Goal: Information Seeking & Learning: Understand process/instructions

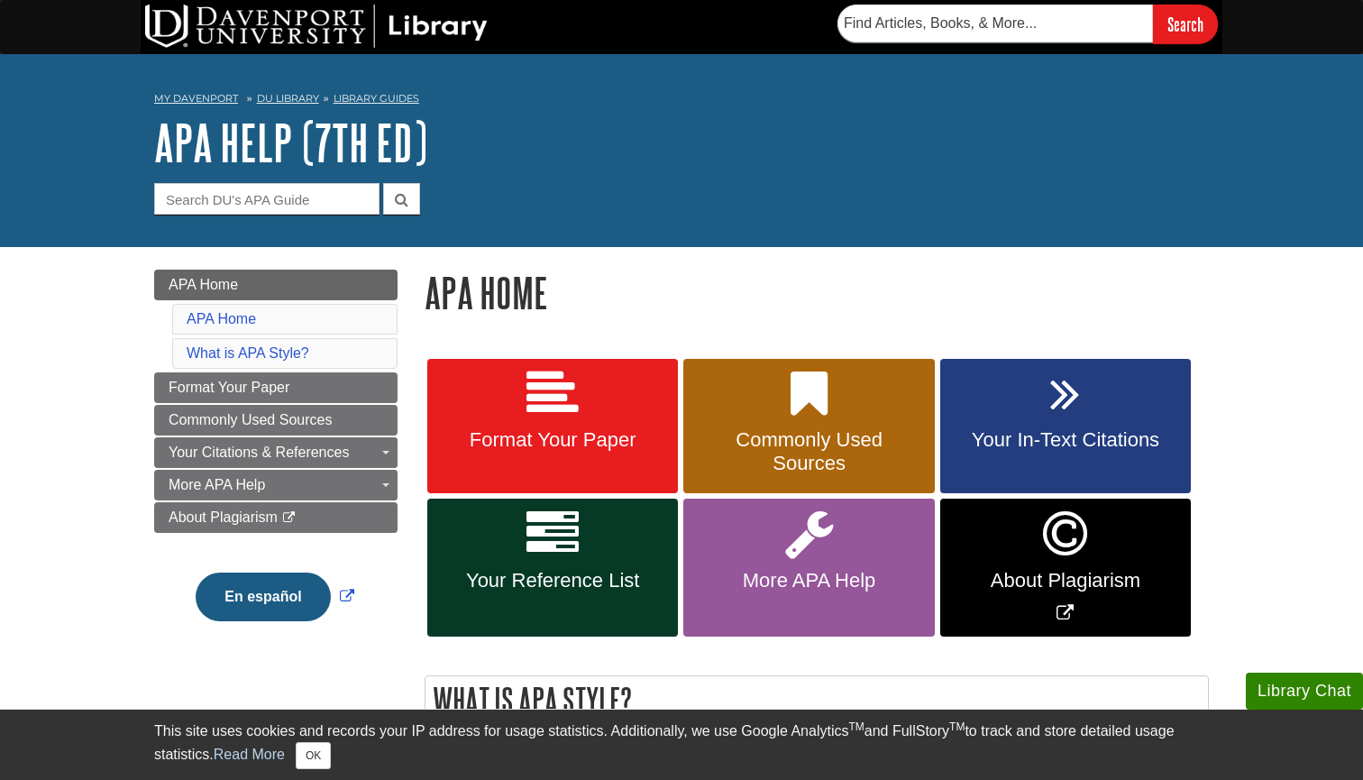
click at [1090, 432] on span "Your In-Text Citations" at bounding box center [1066, 439] width 224 height 23
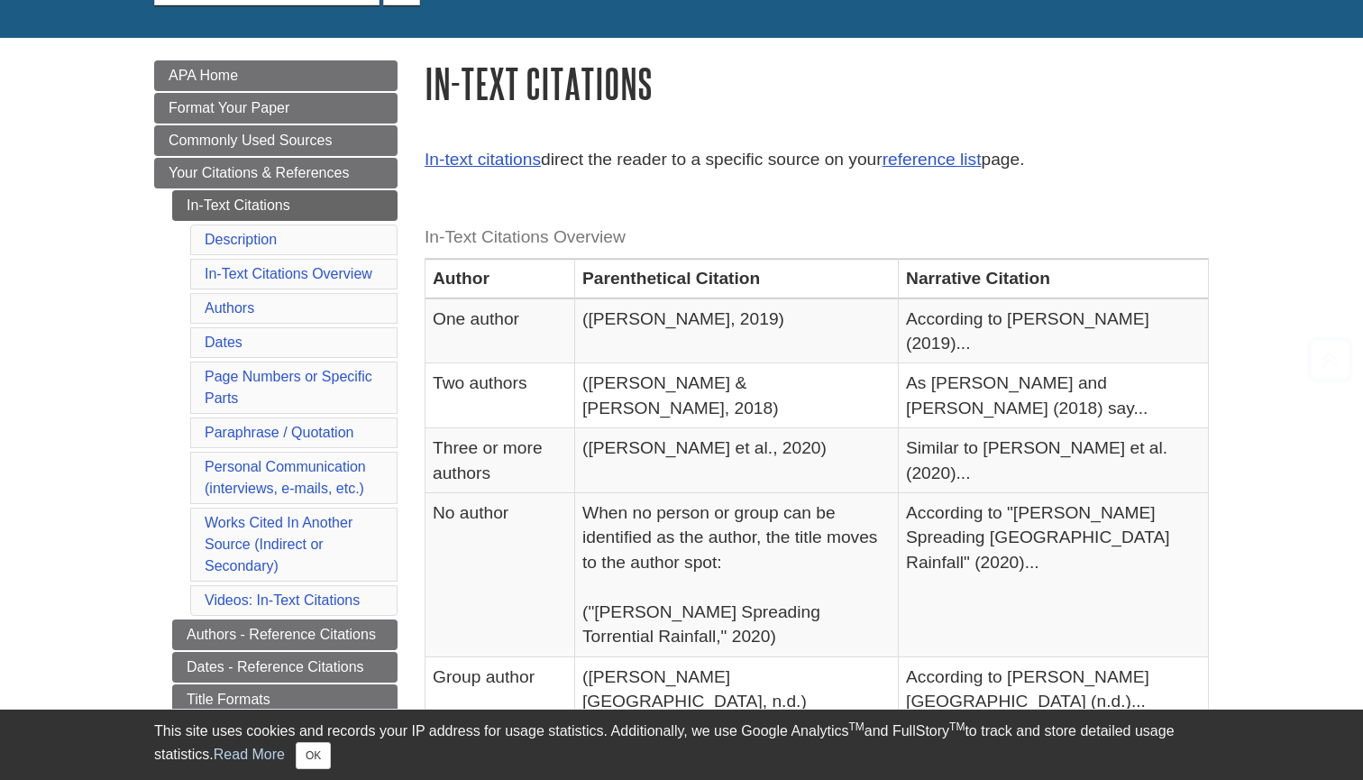
scroll to position [213, 0]
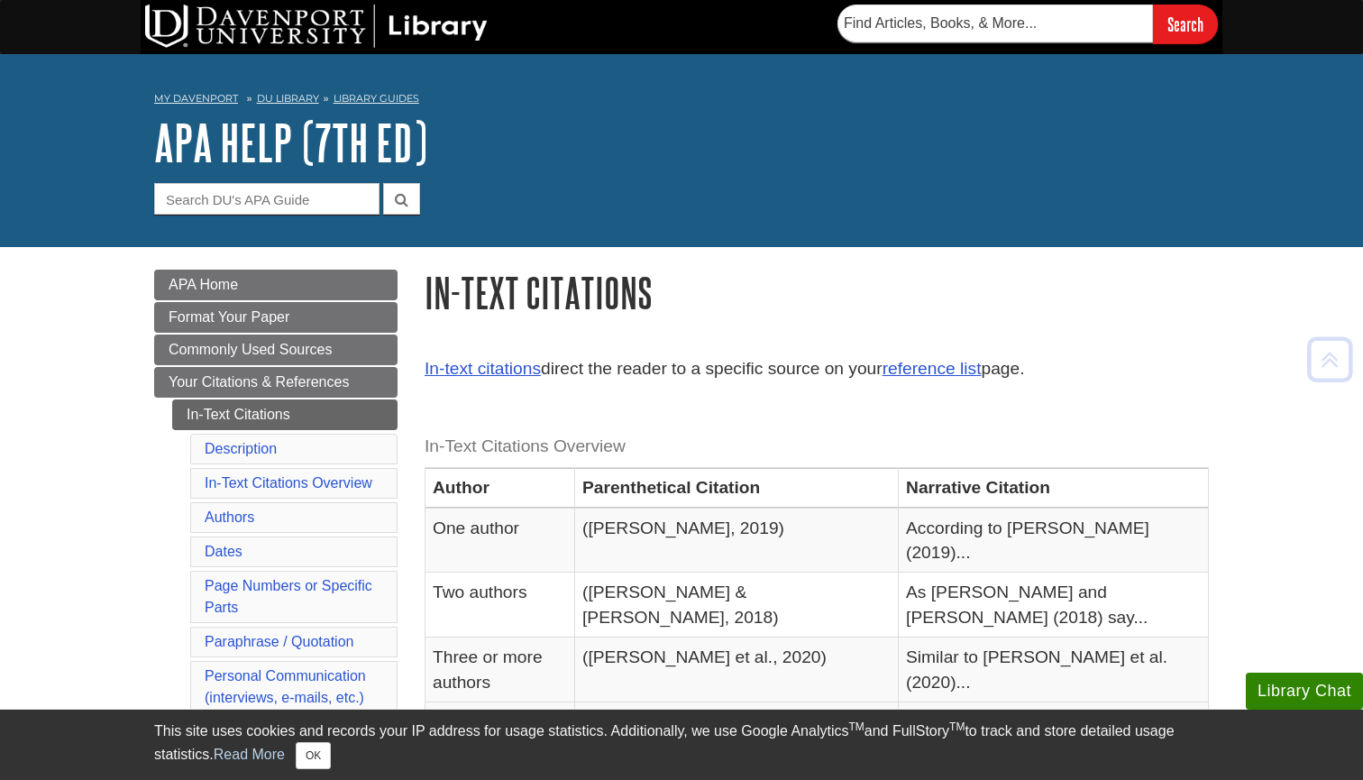
scroll to position [0, 0]
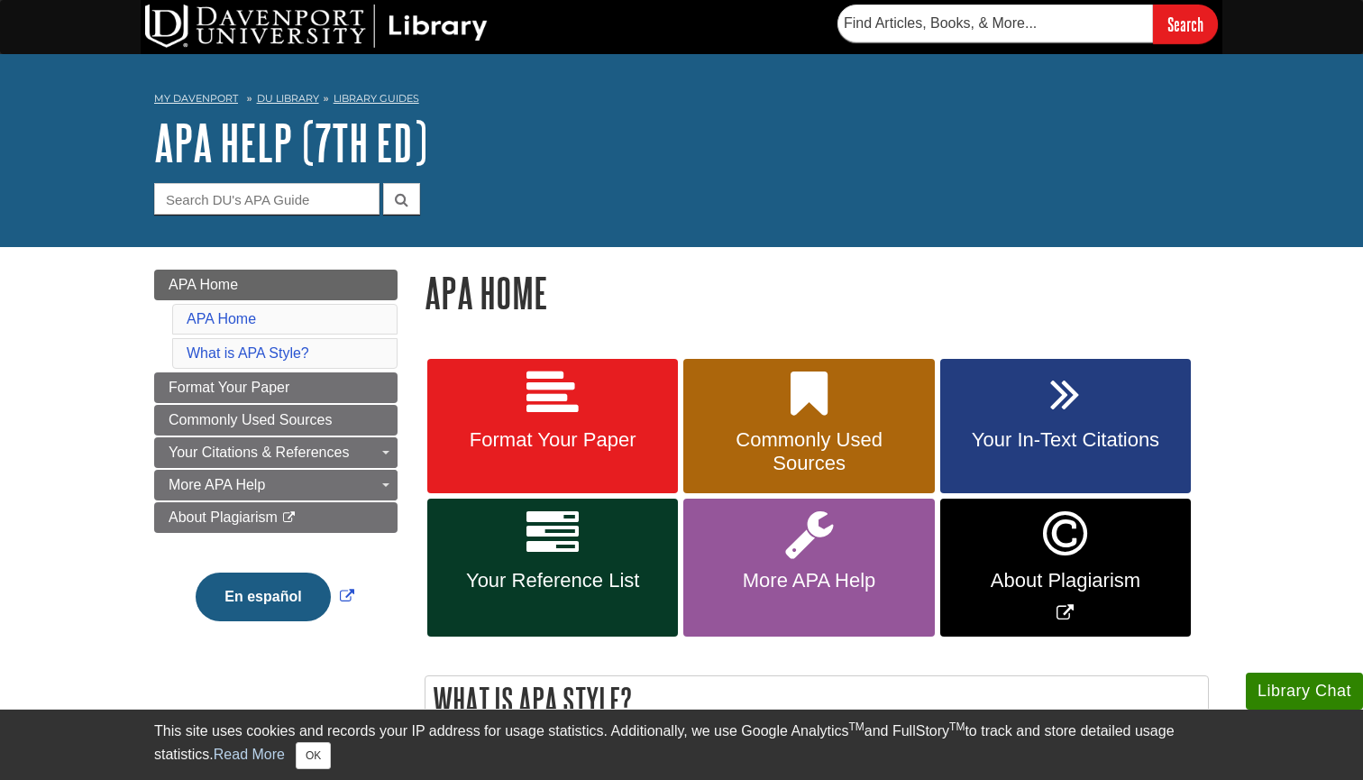
click at [571, 533] on icon at bounding box center [552, 534] width 52 height 52
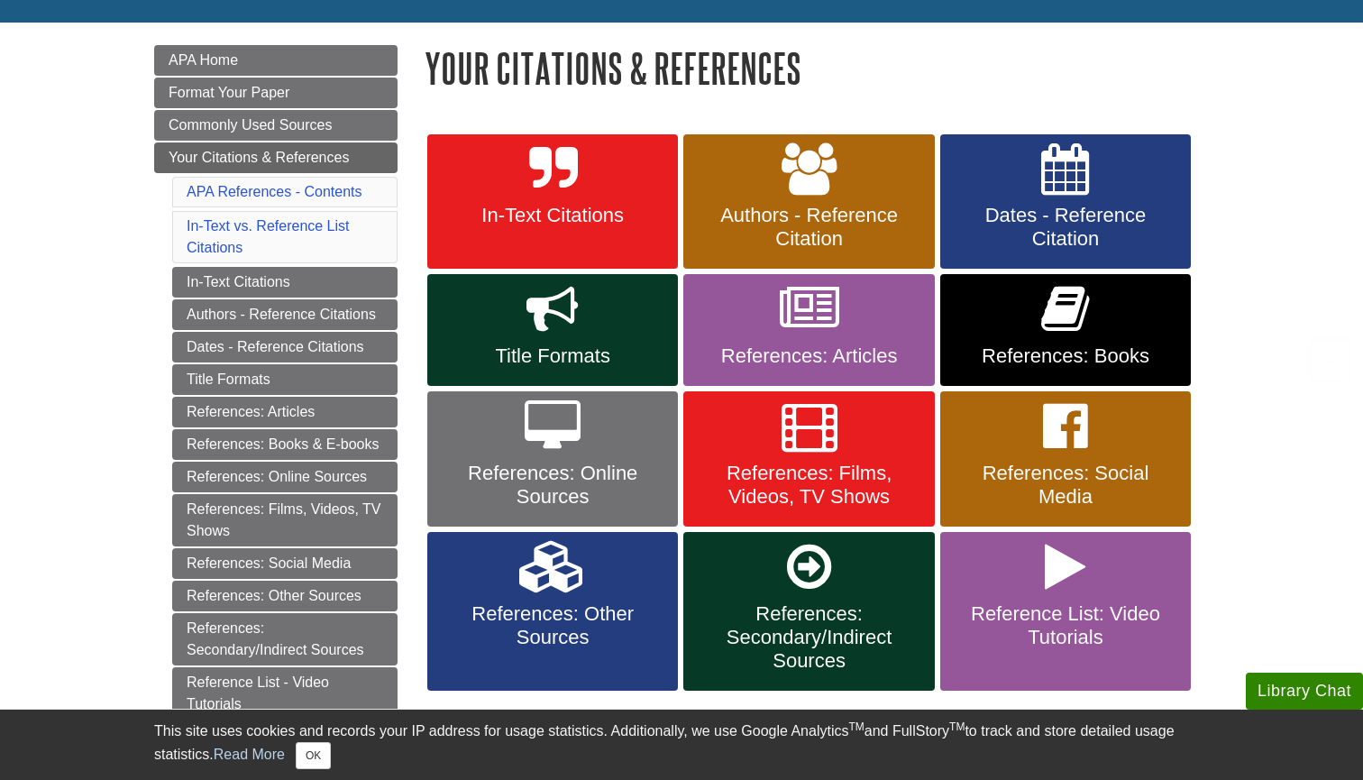
scroll to position [231, 0]
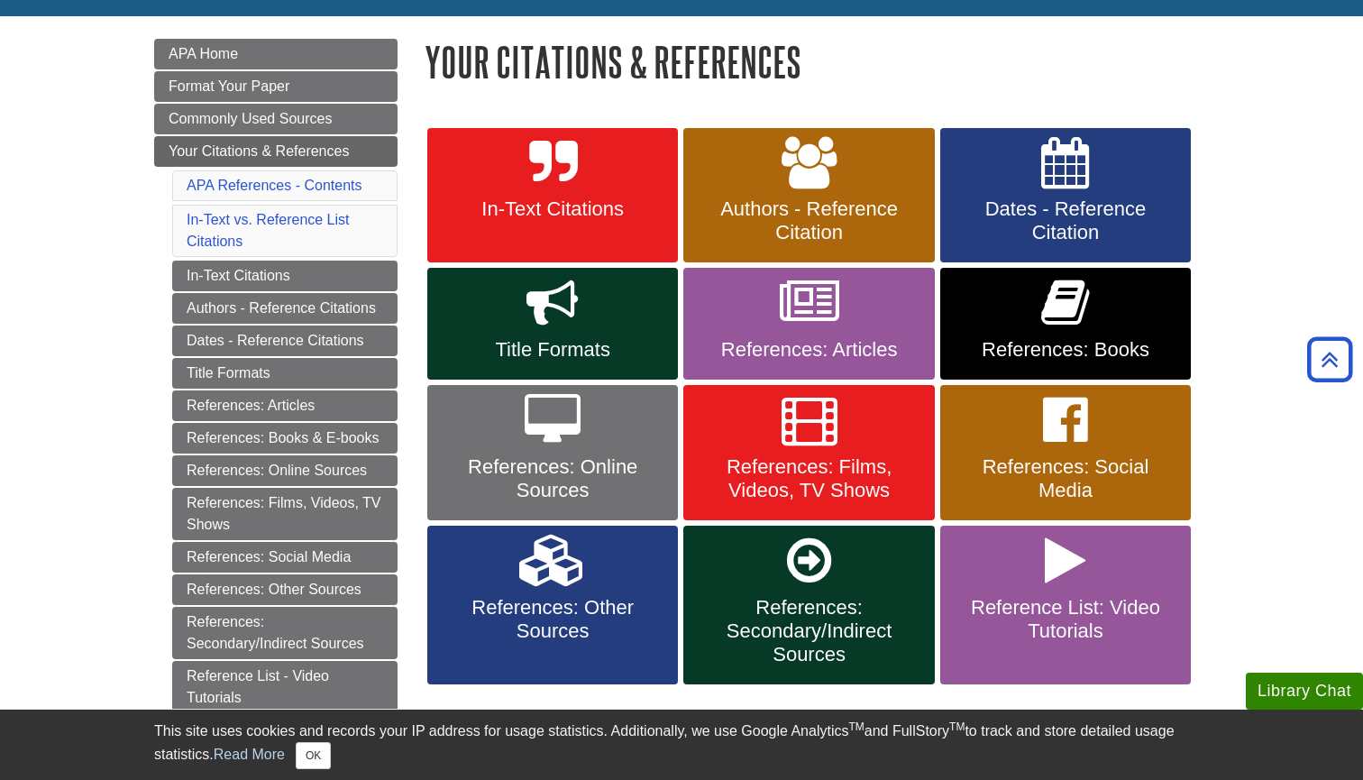
click at [1011, 306] on link "References: Books" at bounding box center [1065, 324] width 251 height 112
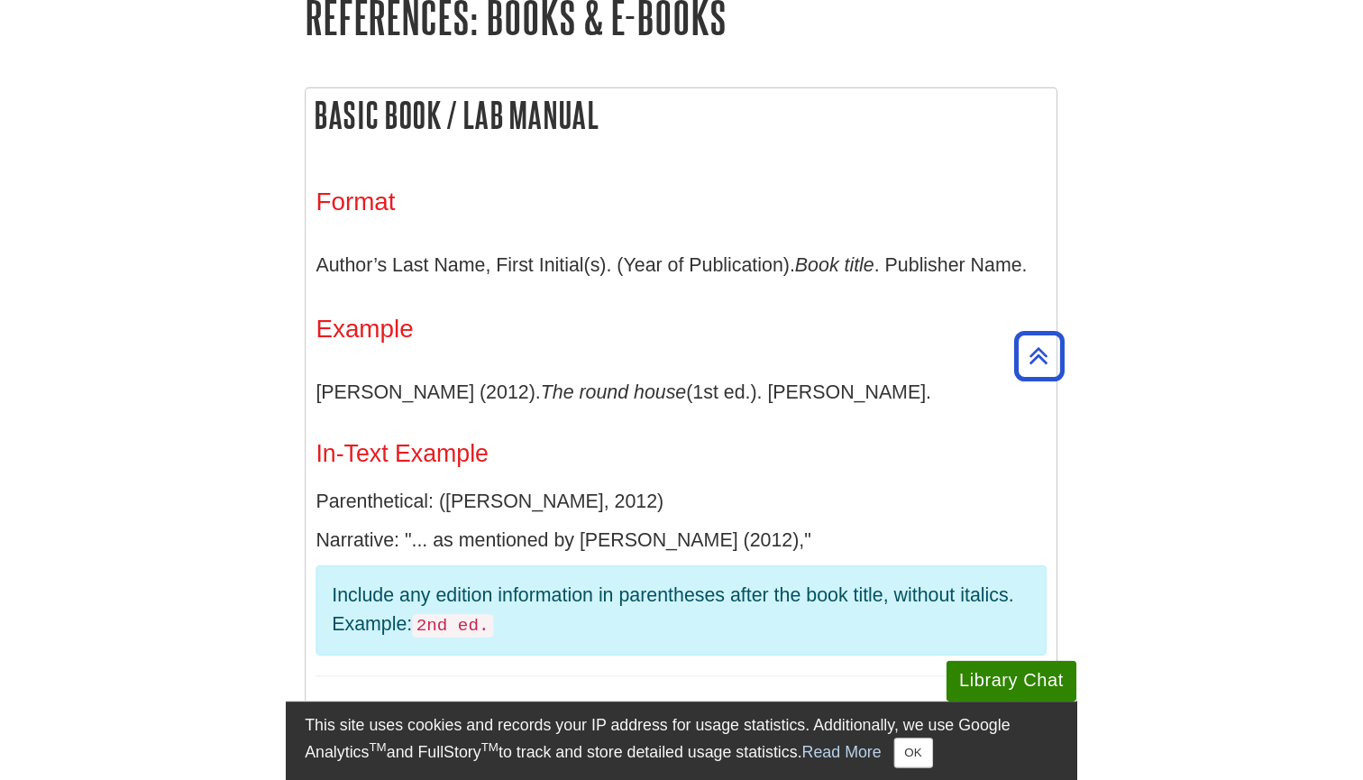
scroll to position [1252, 0]
